Goal: Check status: Check status

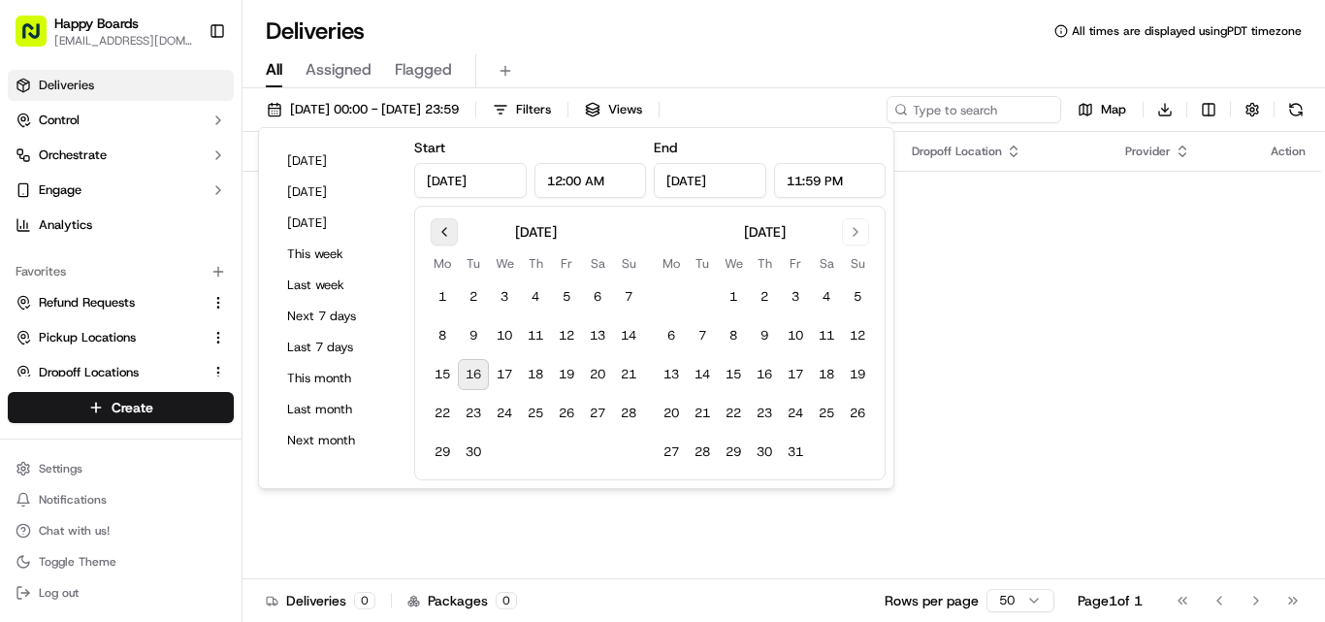
click at [449, 239] on button "Go to previous month" at bounding box center [444, 231] width 27 height 27
click at [599, 453] on button "30" at bounding box center [597, 451] width 31 height 31
type input "[DATE]"
click at [599, 453] on button "30" at bounding box center [597, 451] width 31 height 31
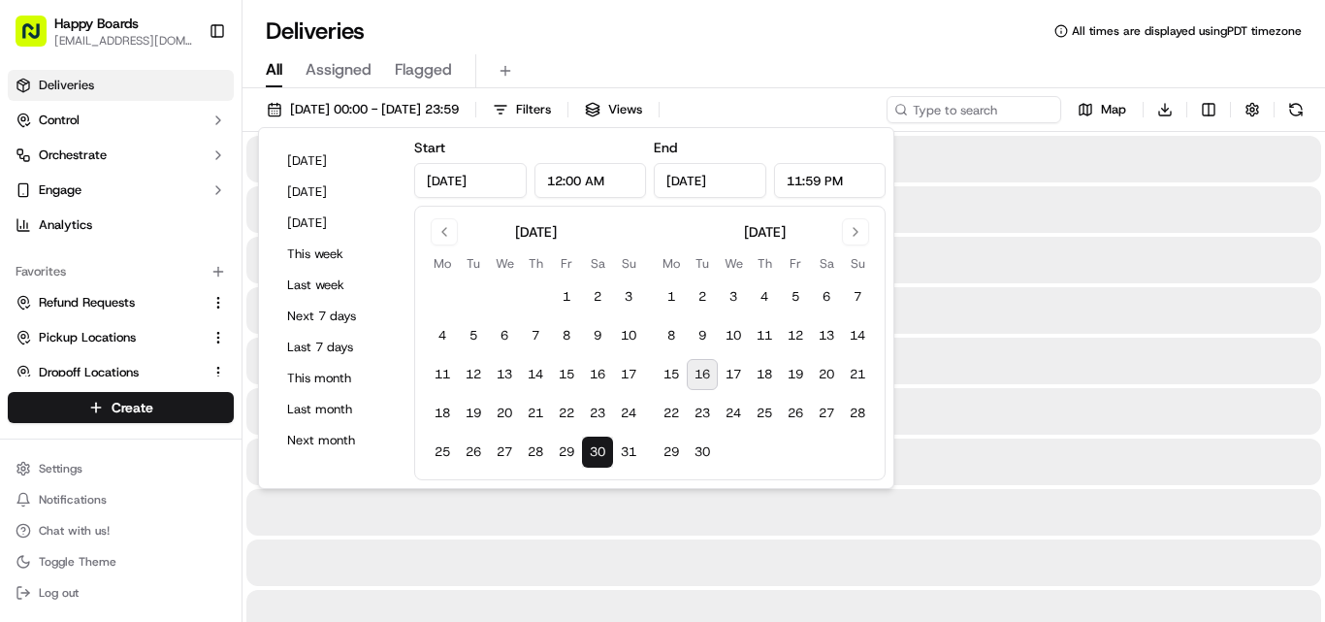
click at [896, 20] on div "Deliveries All times are displayed using PDT timezone" at bounding box center [783, 31] width 1082 height 31
